Goal: Book appointment/travel/reservation

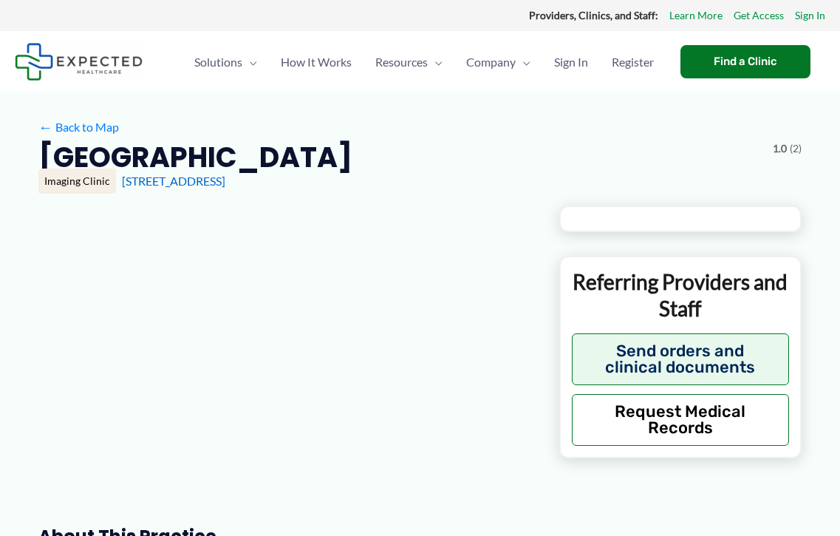
type input "**********"
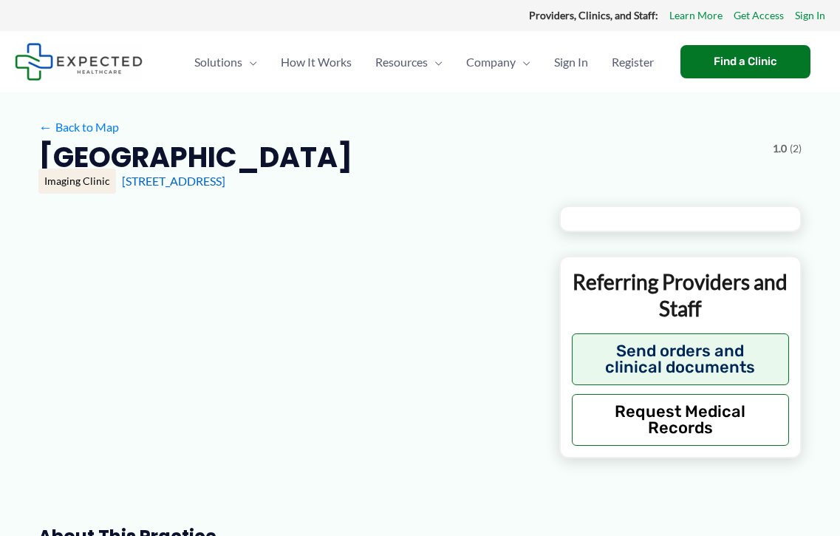
type input "**********"
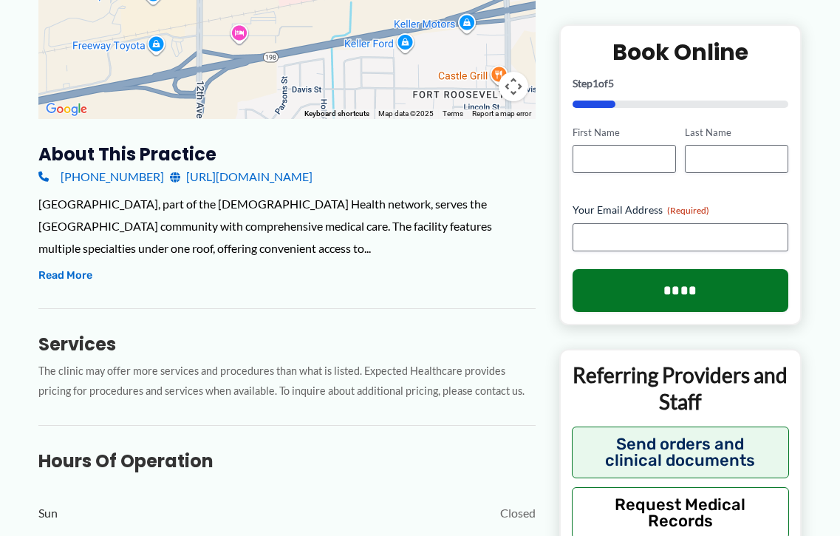
scroll to position [286, 0]
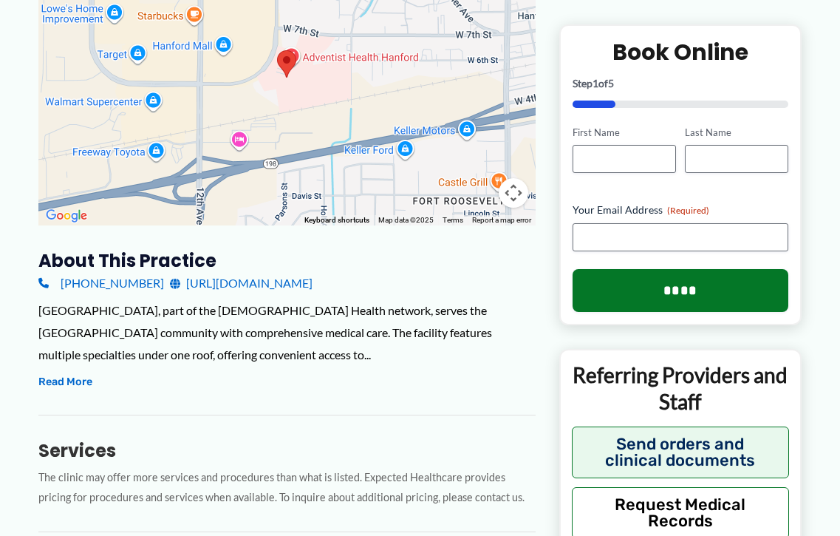
click at [301, 286] on link "[URL][DOMAIN_NAME]" at bounding box center [241, 283] width 143 height 22
